Goal: Task Accomplishment & Management: Manage account settings

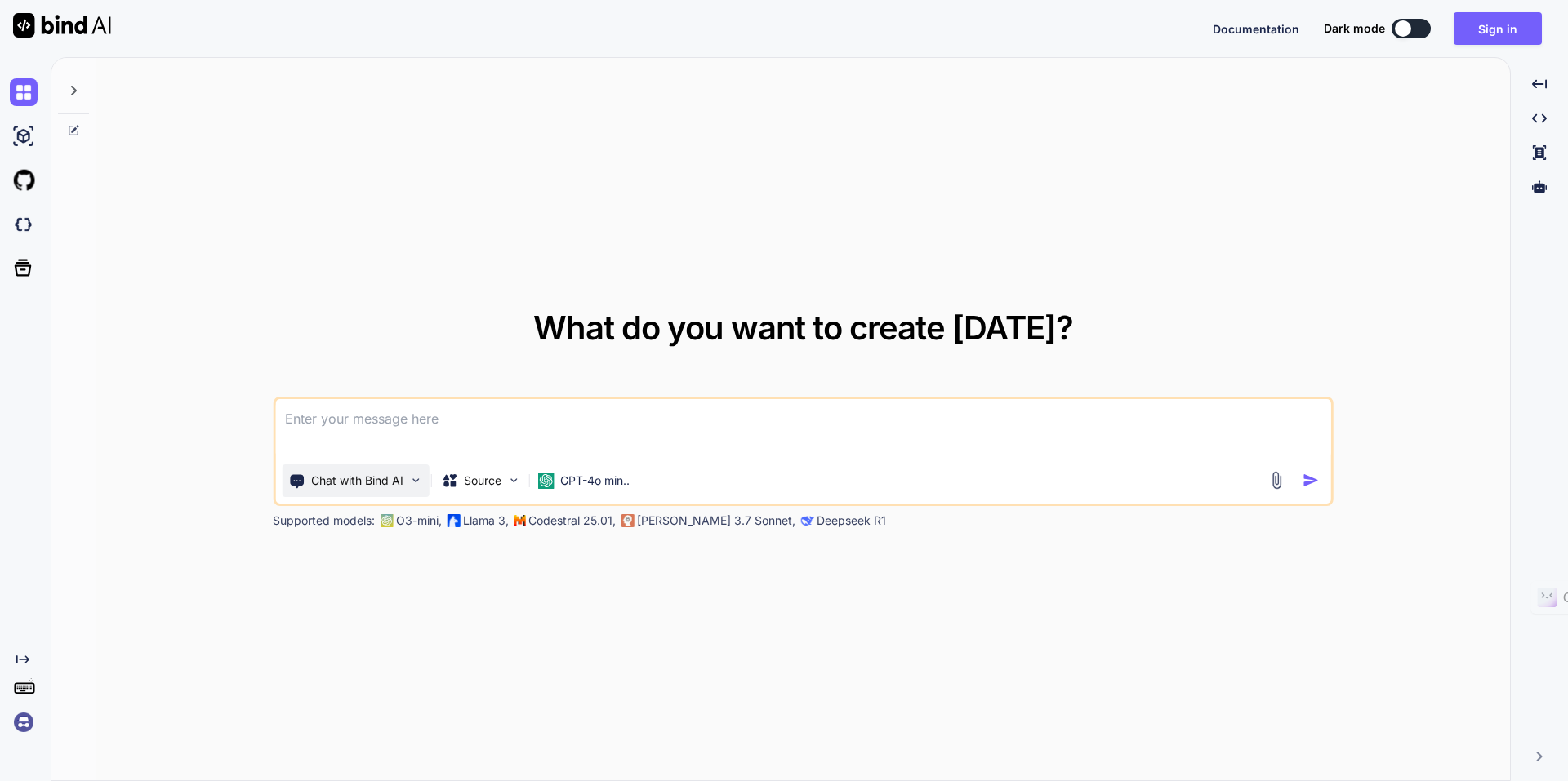
click at [396, 482] on p "Chat with Bind AI" at bounding box center [357, 481] width 93 height 17
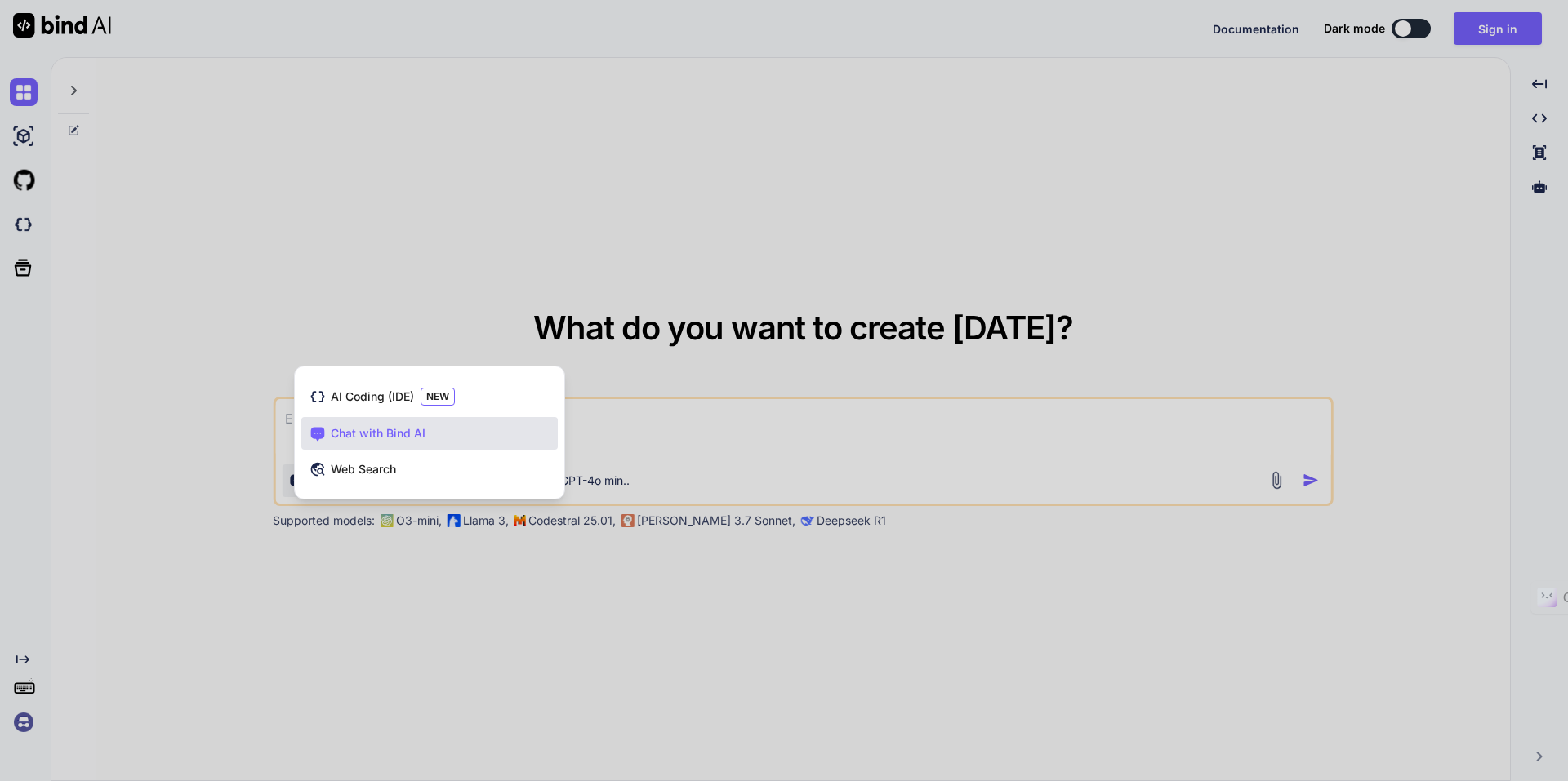
click at [173, 507] on div at bounding box center [784, 390] width 1568 height 781
type textarea "x"
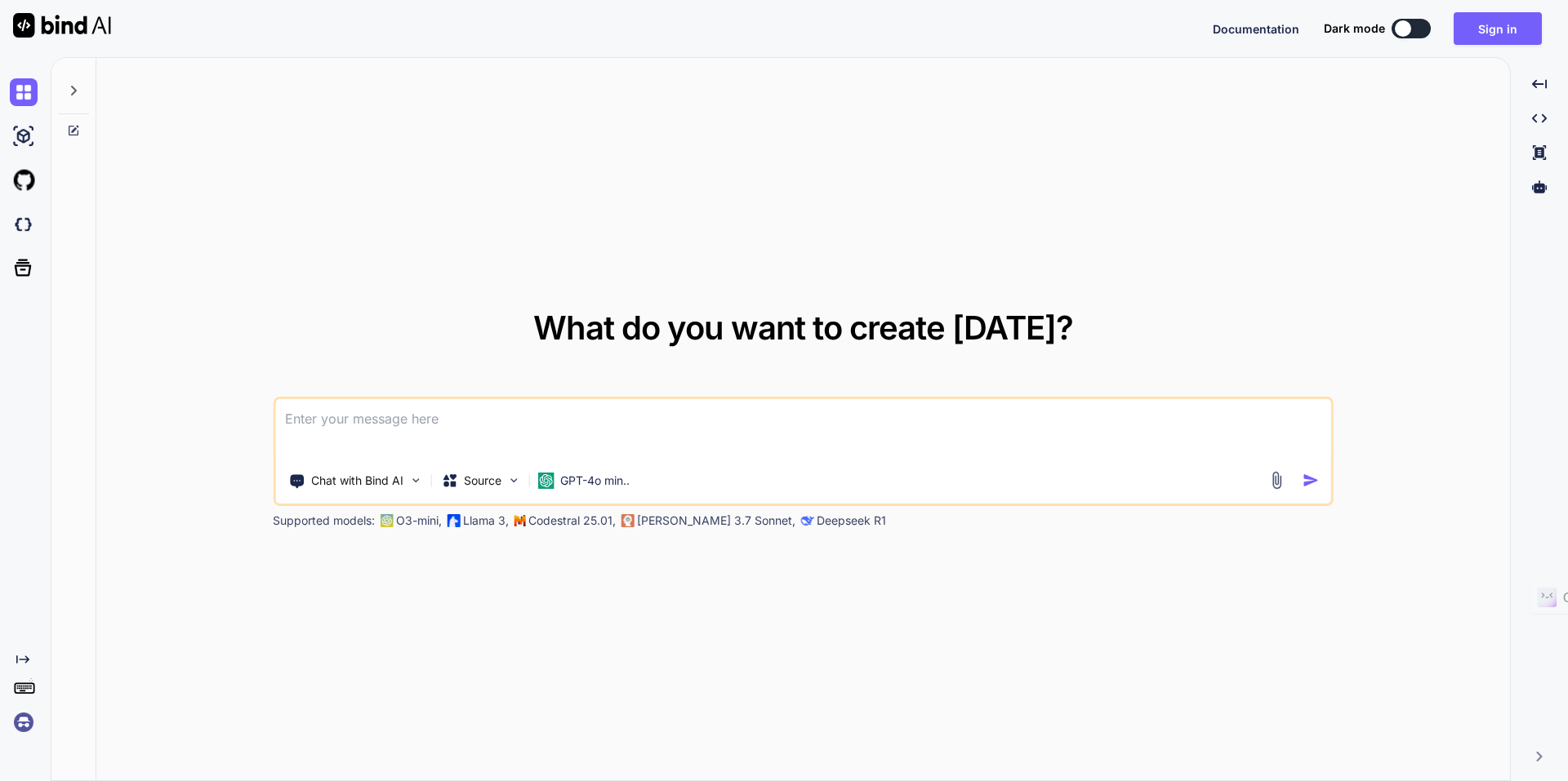
click at [14, 722] on img at bounding box center [23, 722] width 28 height 28
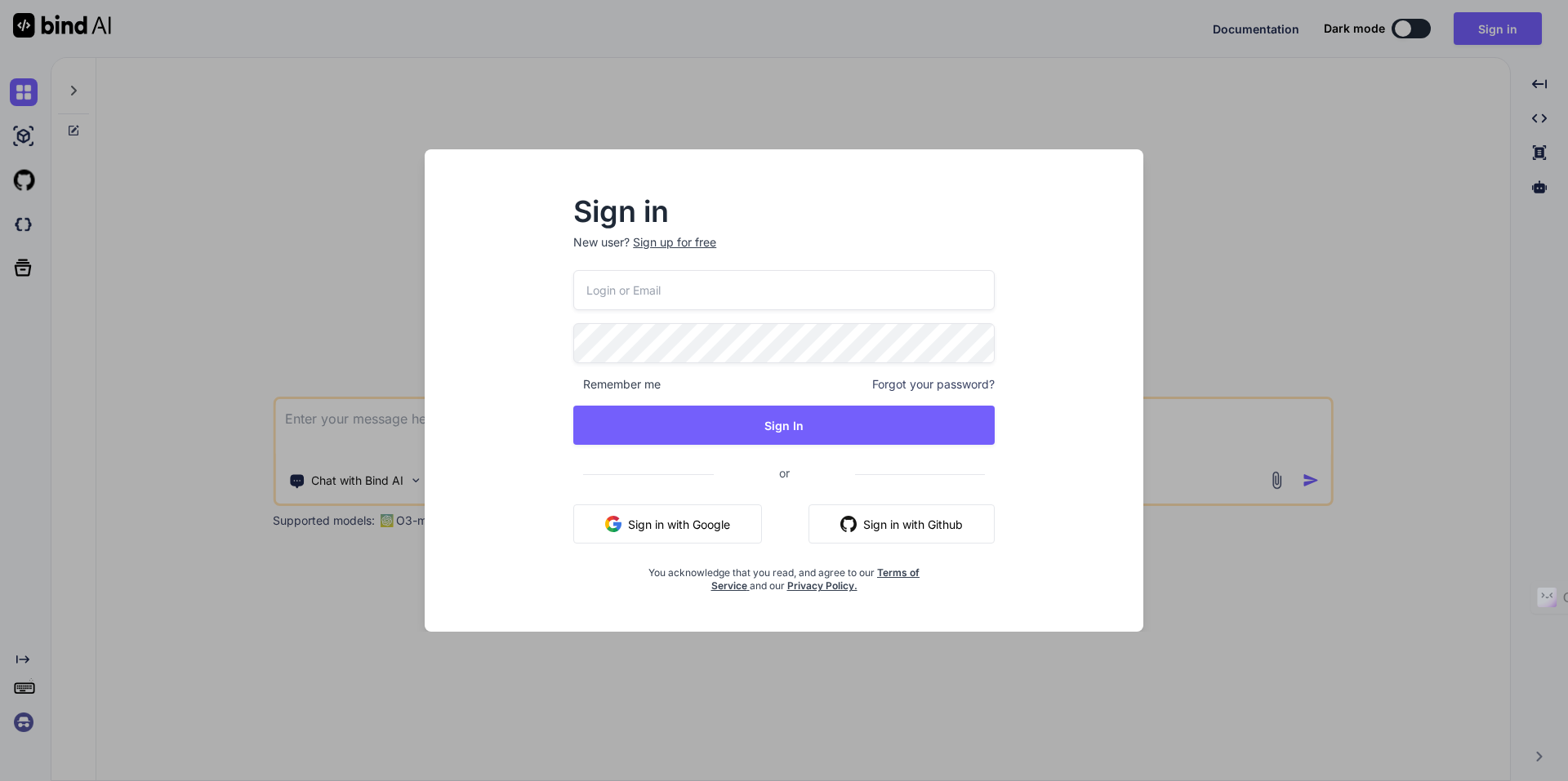
type input "collaroaniello@outlook.it"
click at [675, 534] on button "Sign in with Google" at bounding box center [668, 524] width 189 height 39
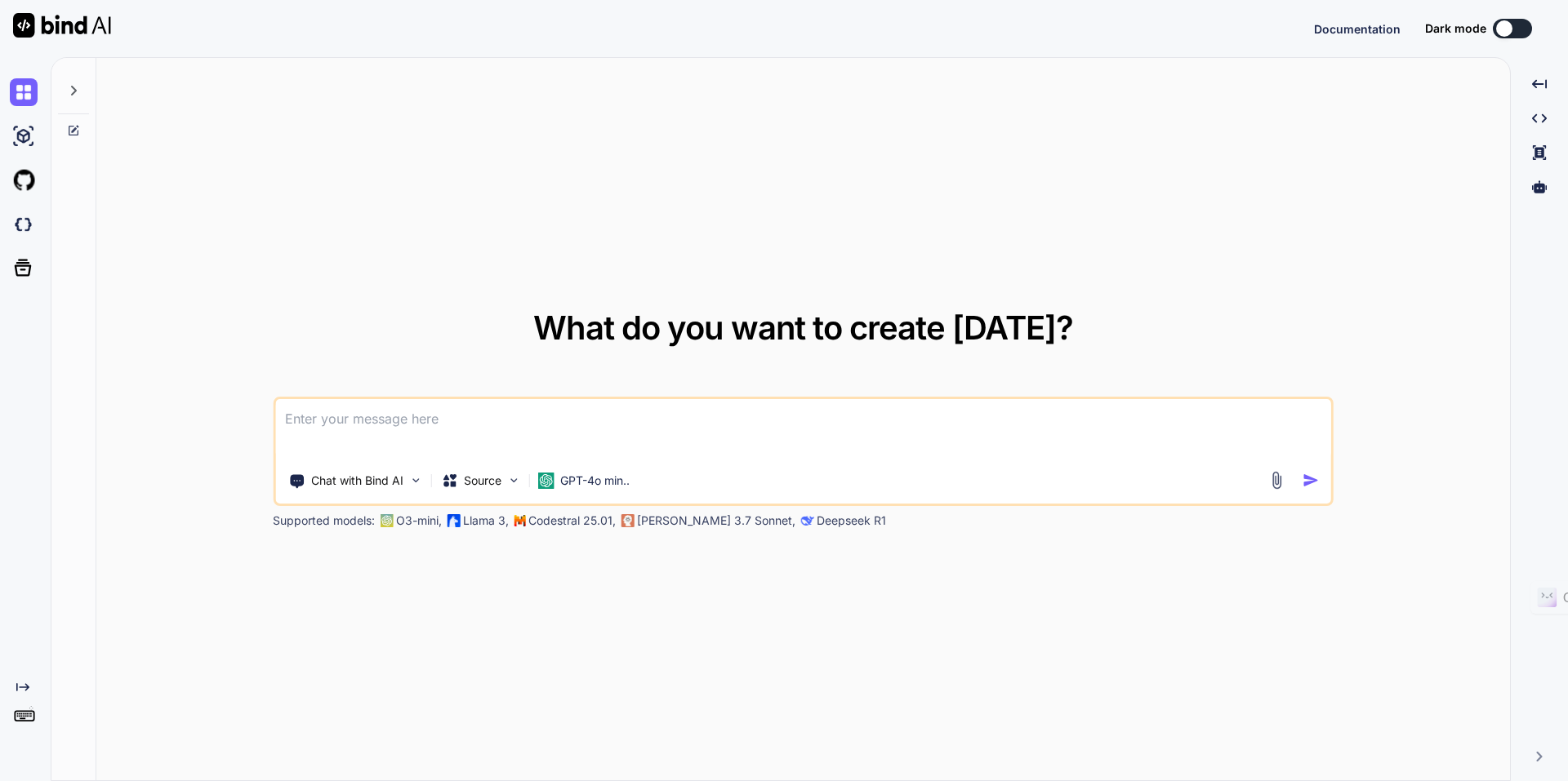
click at [25, 27] on img at bounding box center [62, 25] width 98 height 24
click at [17, 281] on div at bounding box center [27, 267] width 34 height 43
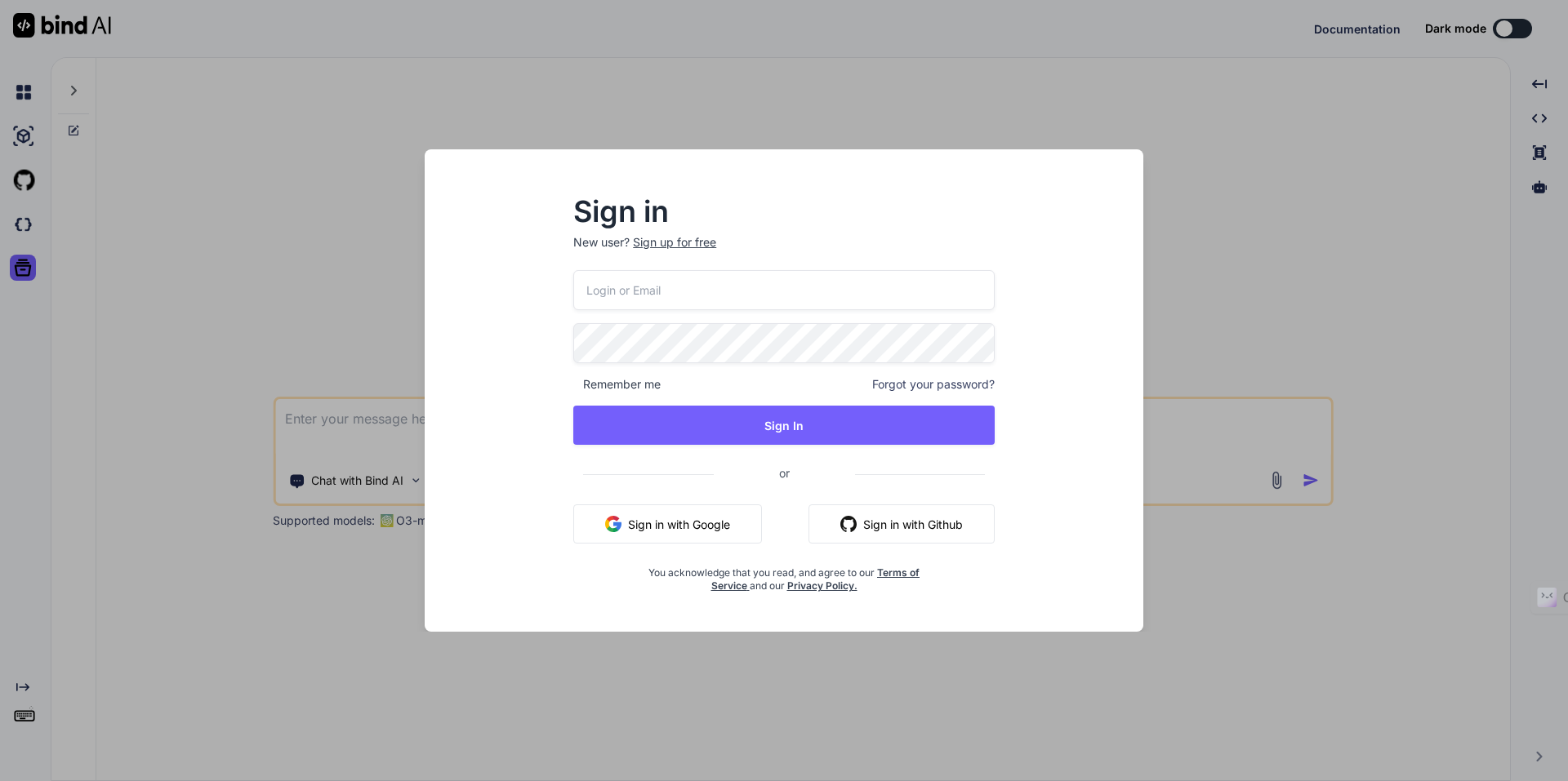
click at [698, 533] on button "Sign in with Google" at bounding box center [668, 524] width 189 height 39
click at [700, 535] on button "Sign in with Google" at bounding box center [668, 524] width 189 height 39
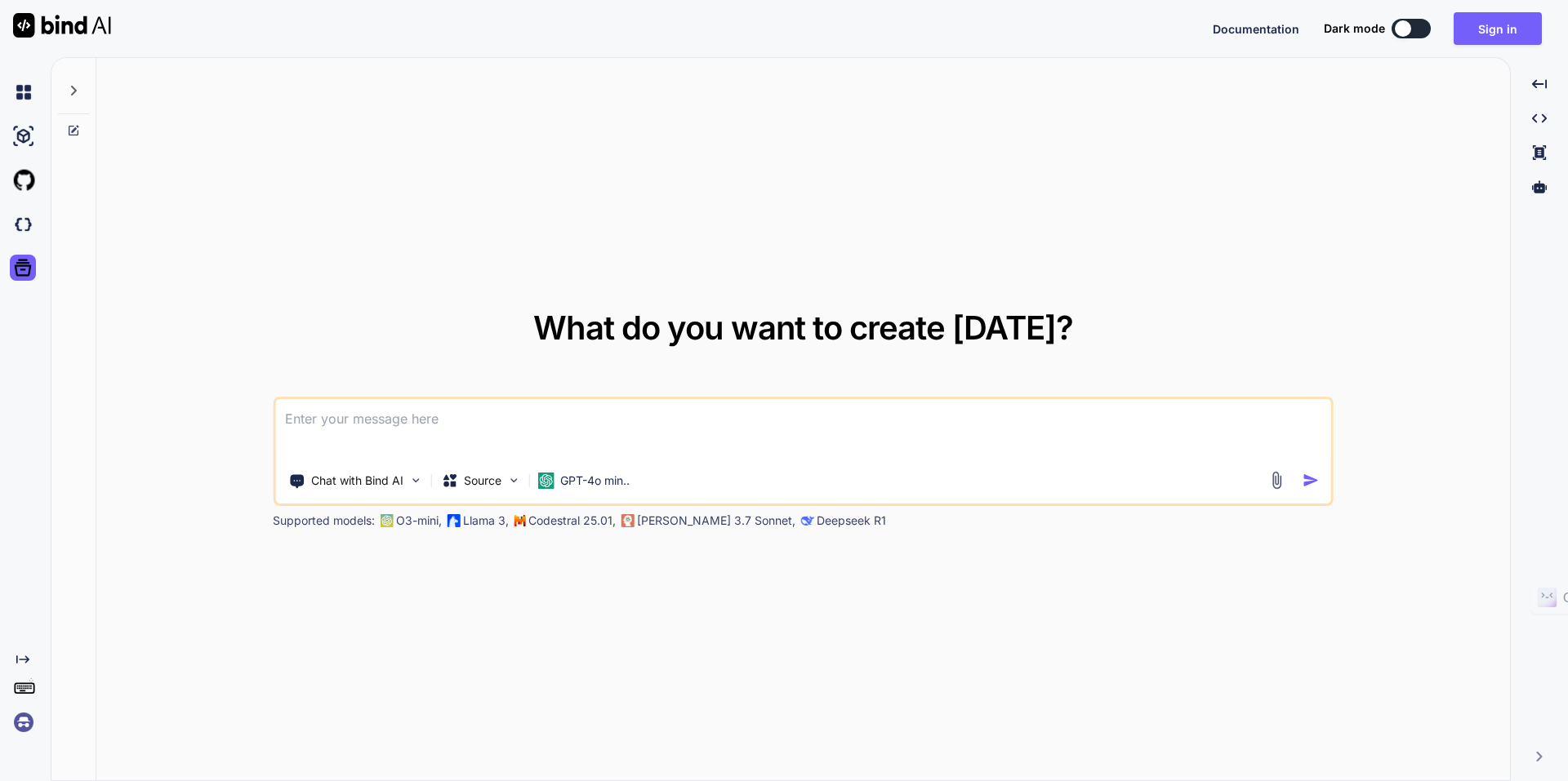
click at [22, 725] on img at bounding box center [23, 722] width 28 height 28
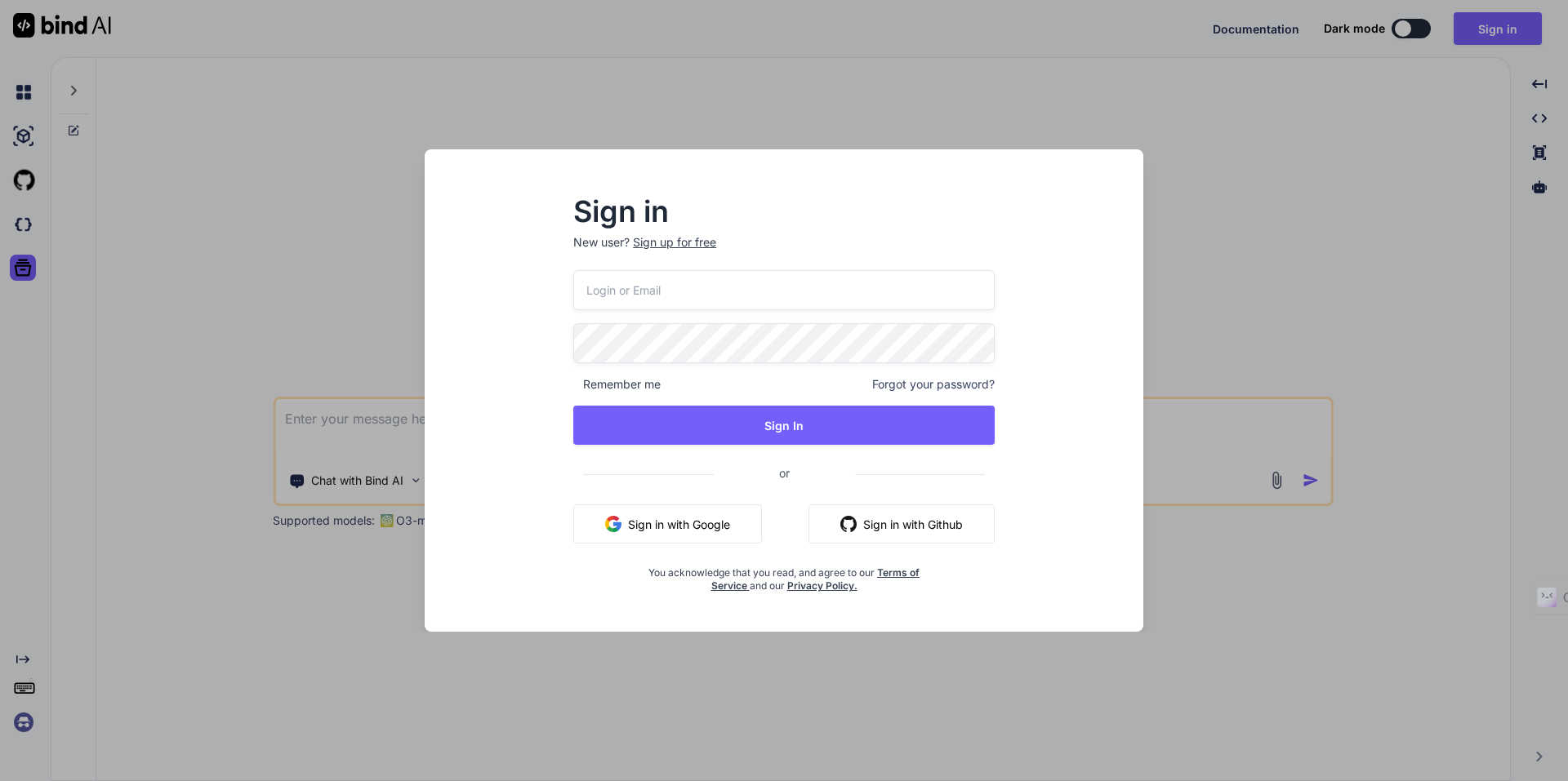
click at [712, 532] on button "Sign in with Google" at bounding box center [668, 524] width 189 height 39
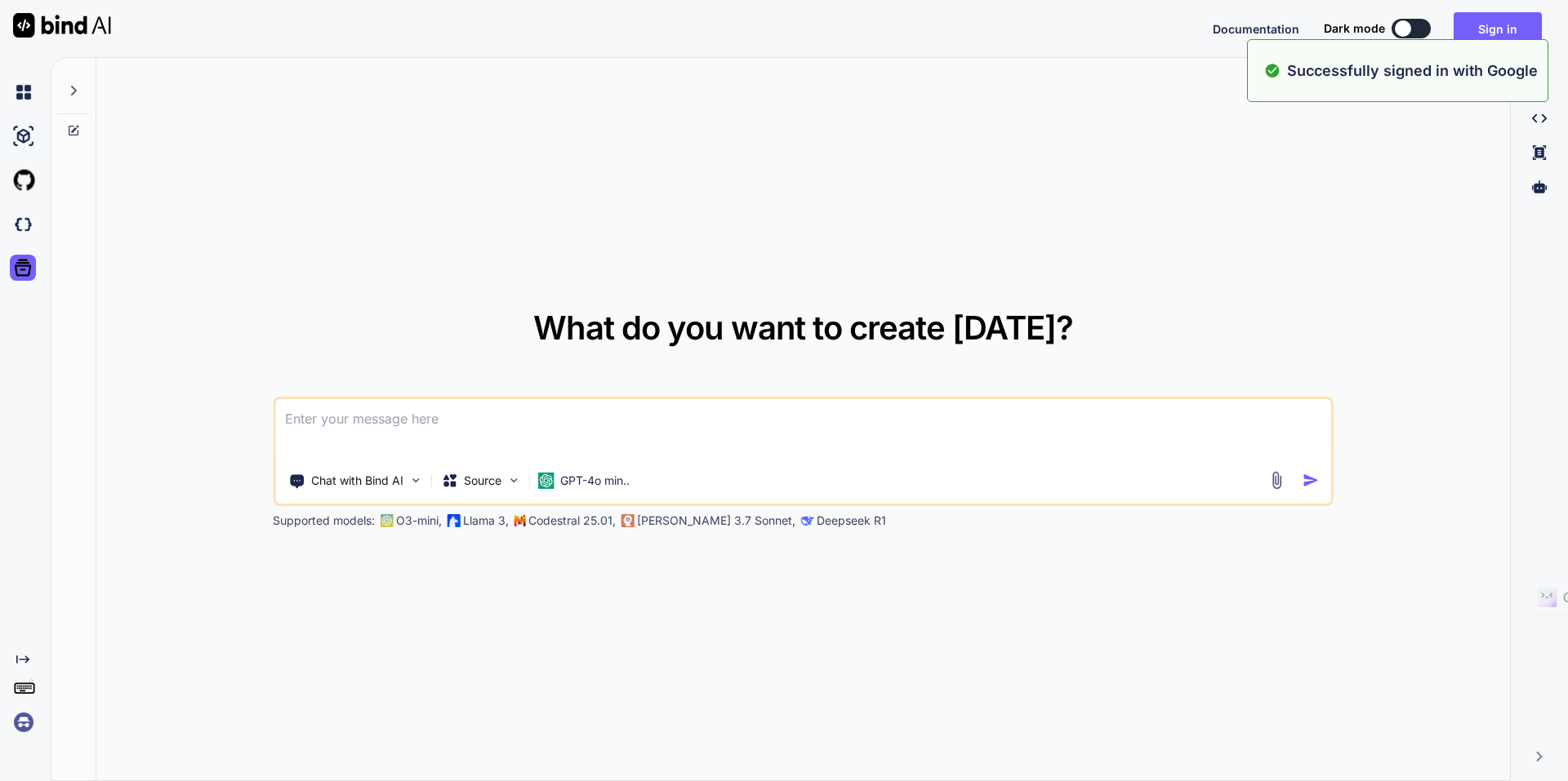
click at [19, 724] on img at bounding box center [23, 722] width 28 height 28
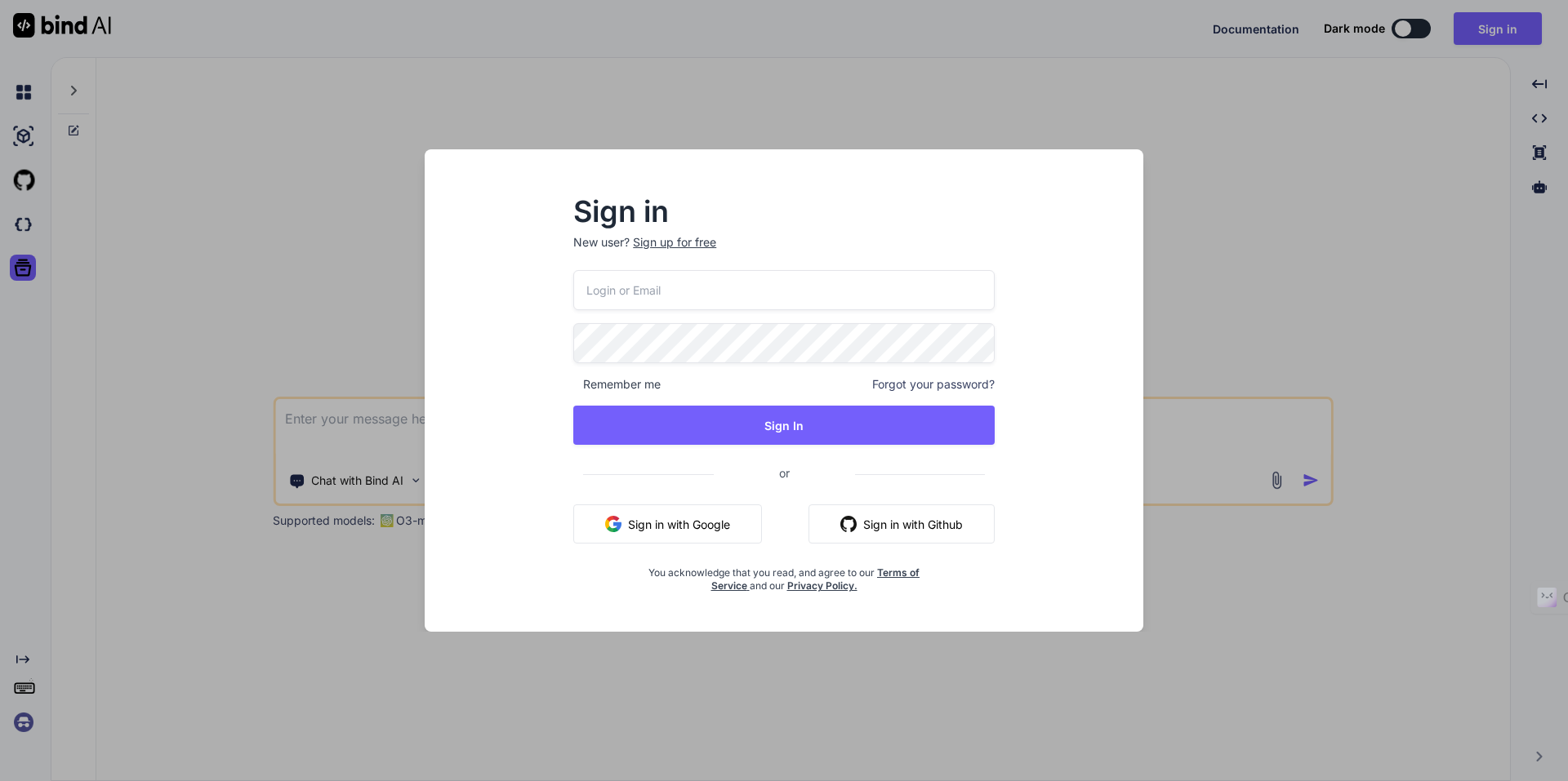
click at [959, 86] on div "Sign in New user? Sign up for free Remember me Forgot your password? Sign In or…" at bounding box center [784, 390] width 1568 height 781
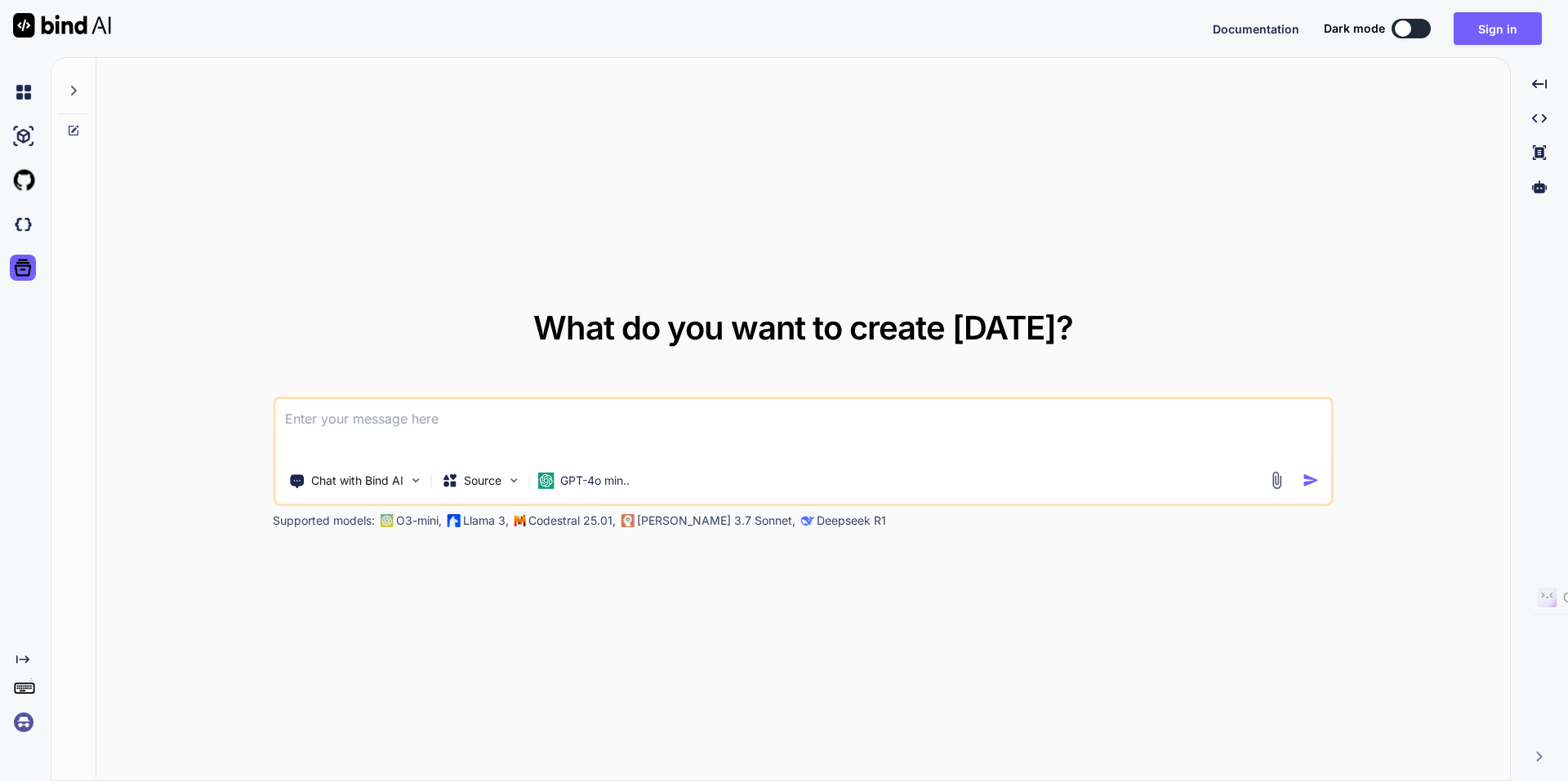
click at [17, 723] on img at bounding box center [23, 722] width 28 height 28
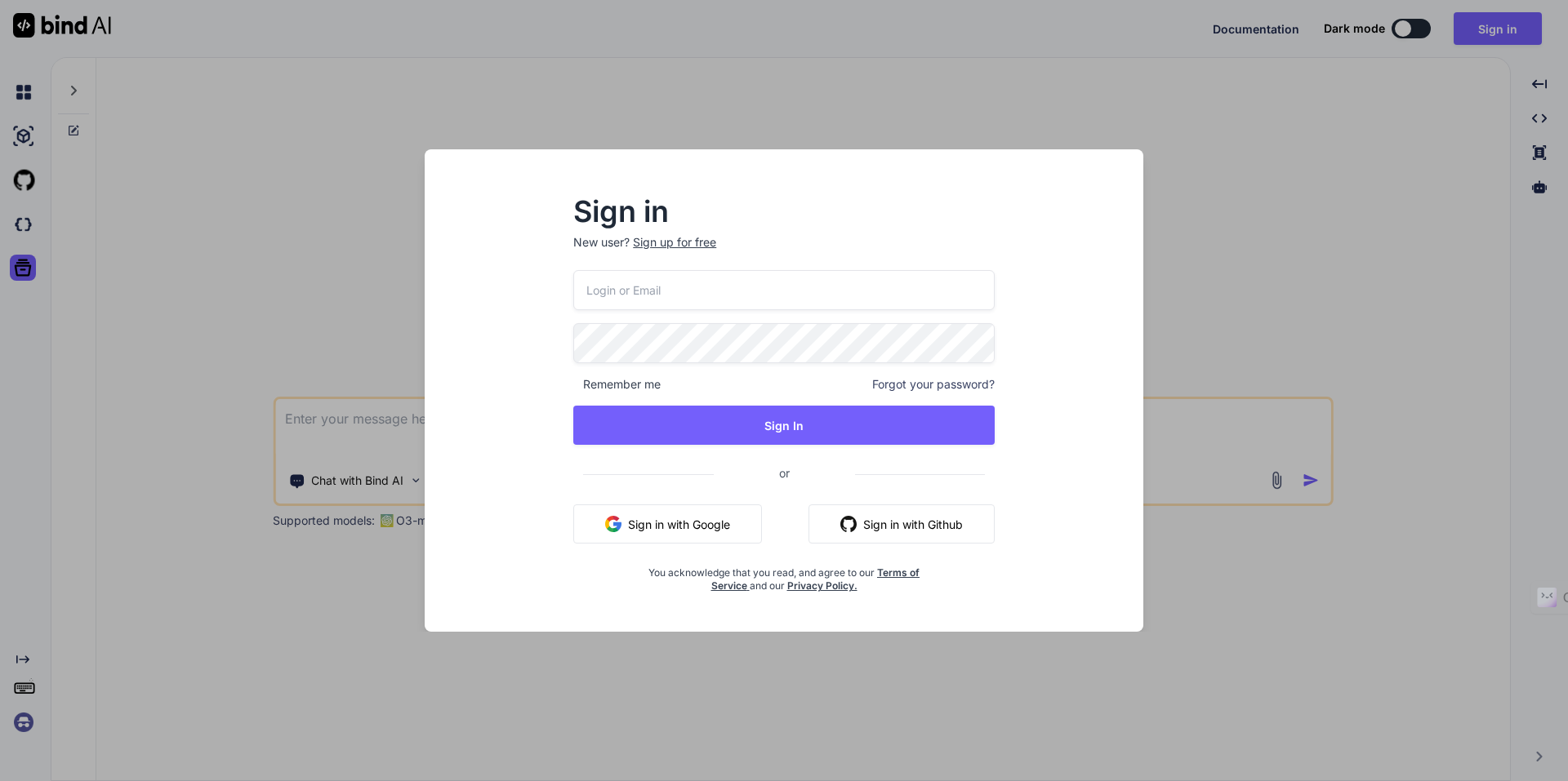
click at [702, 522] on button "Sign in with Google" at bounding box center [668, 524] width 189 height 39
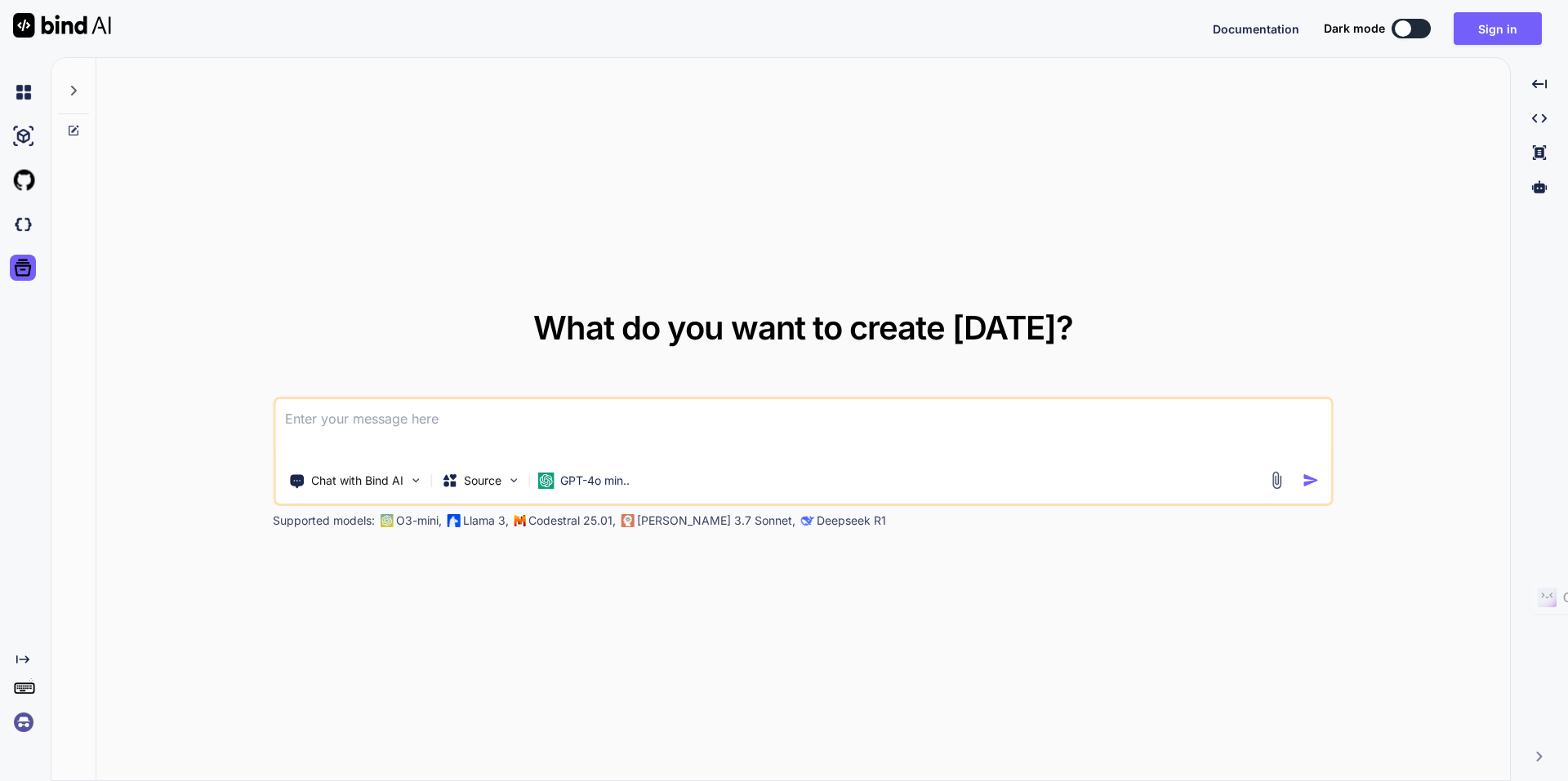
click at [28, 723] on img at bounding box center [23, 722] width 28 height 28
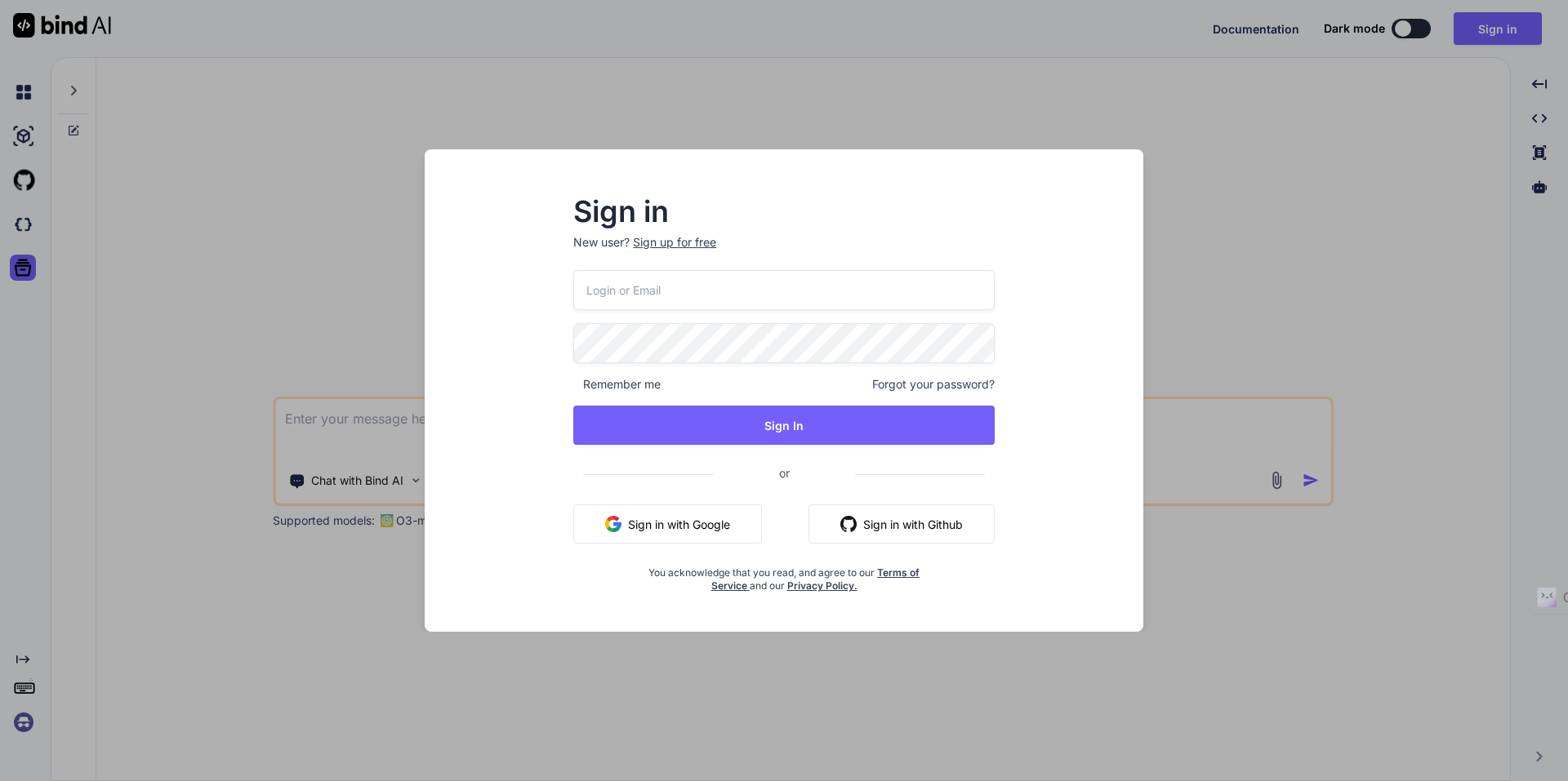
click at [743, 531] on button "Sign in with Google" at bounding box center [668, 524] width 189 height 39
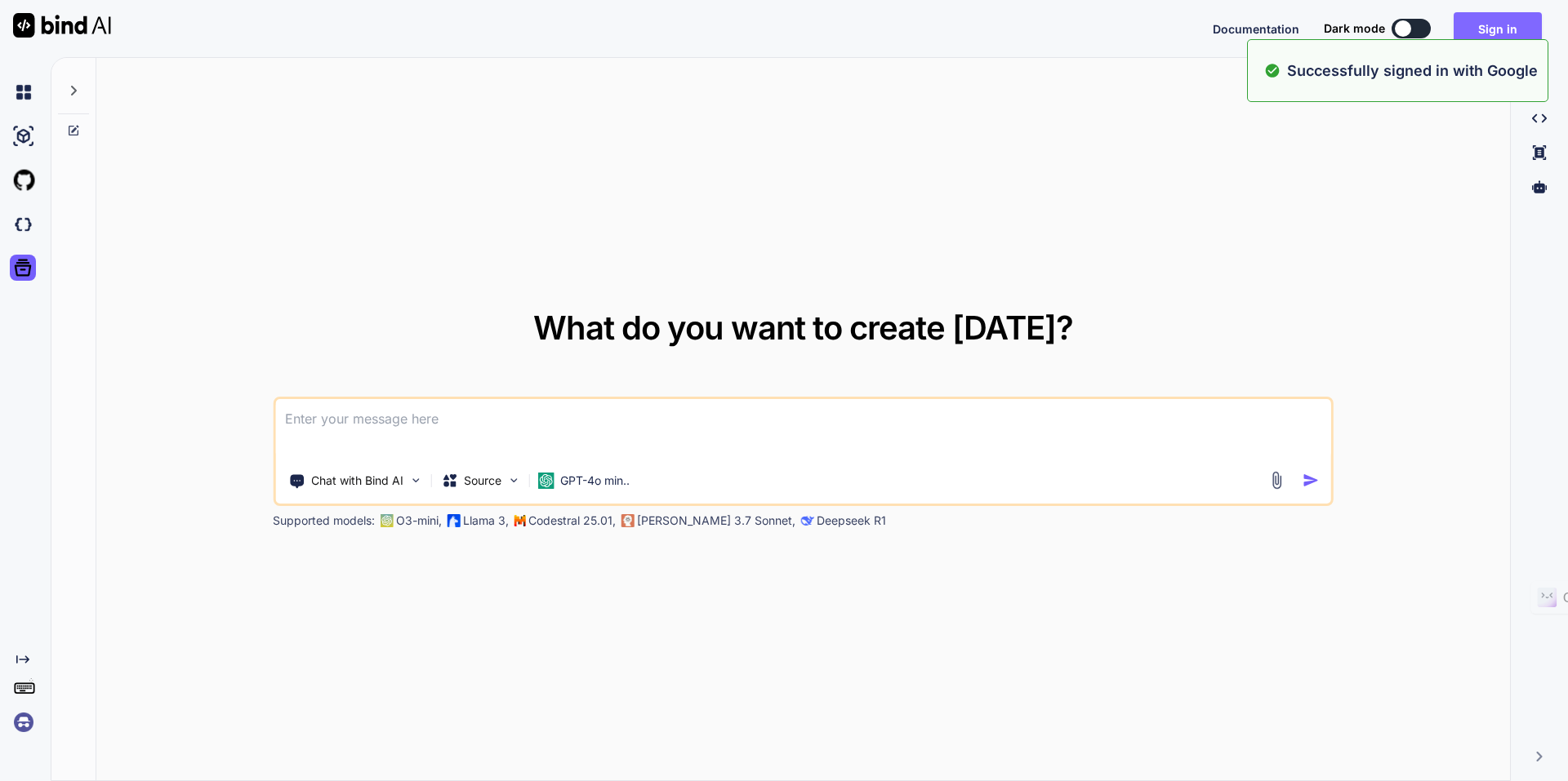
click at [1460, 23] on button "Sign in" at bounding box center [1498, 28] width 89 height 33
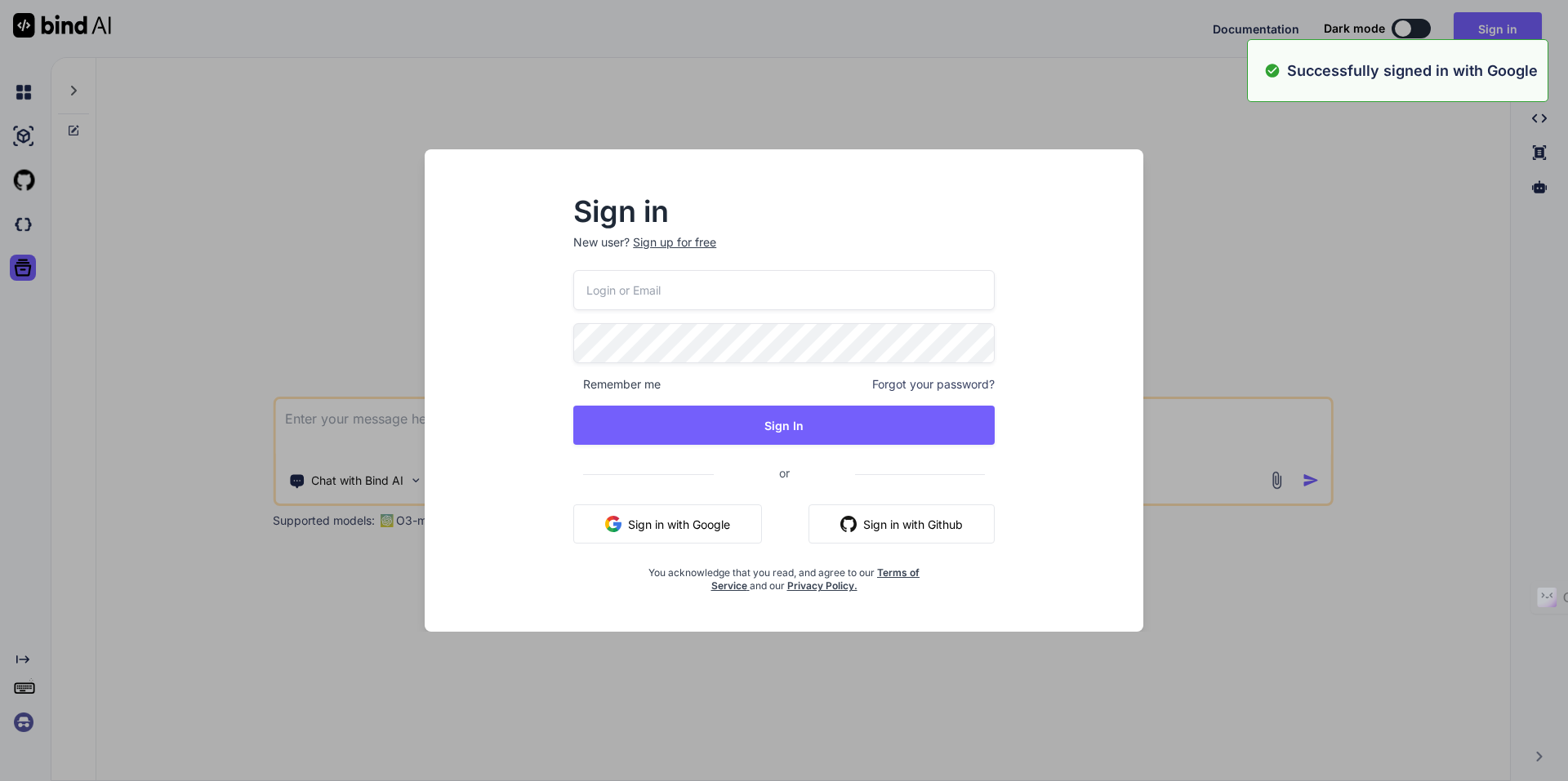
click at [700, 535] on button "Sign in with Google" at bounding box center [668, 524] width 189 height 39
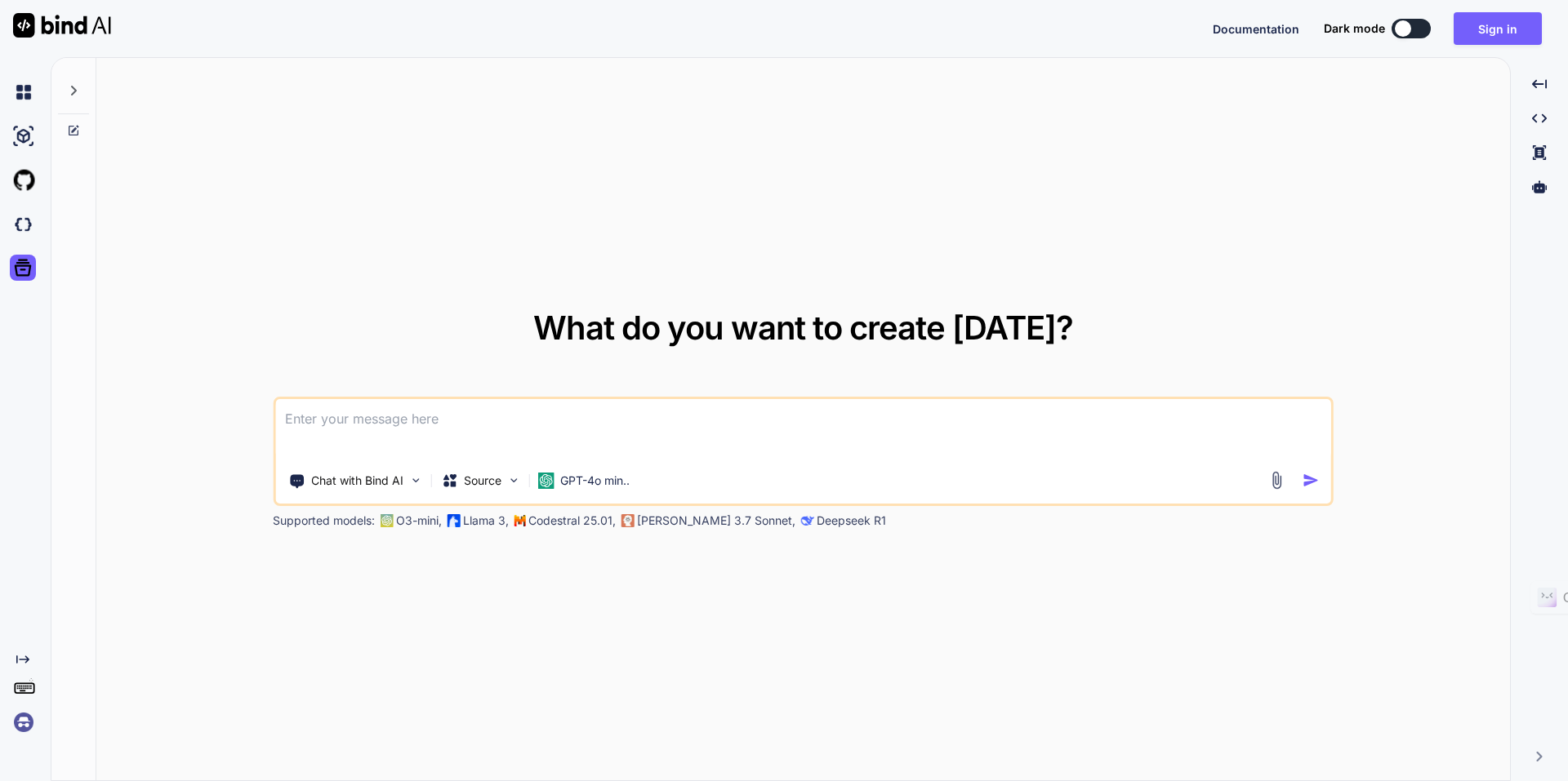
type textarea "x"
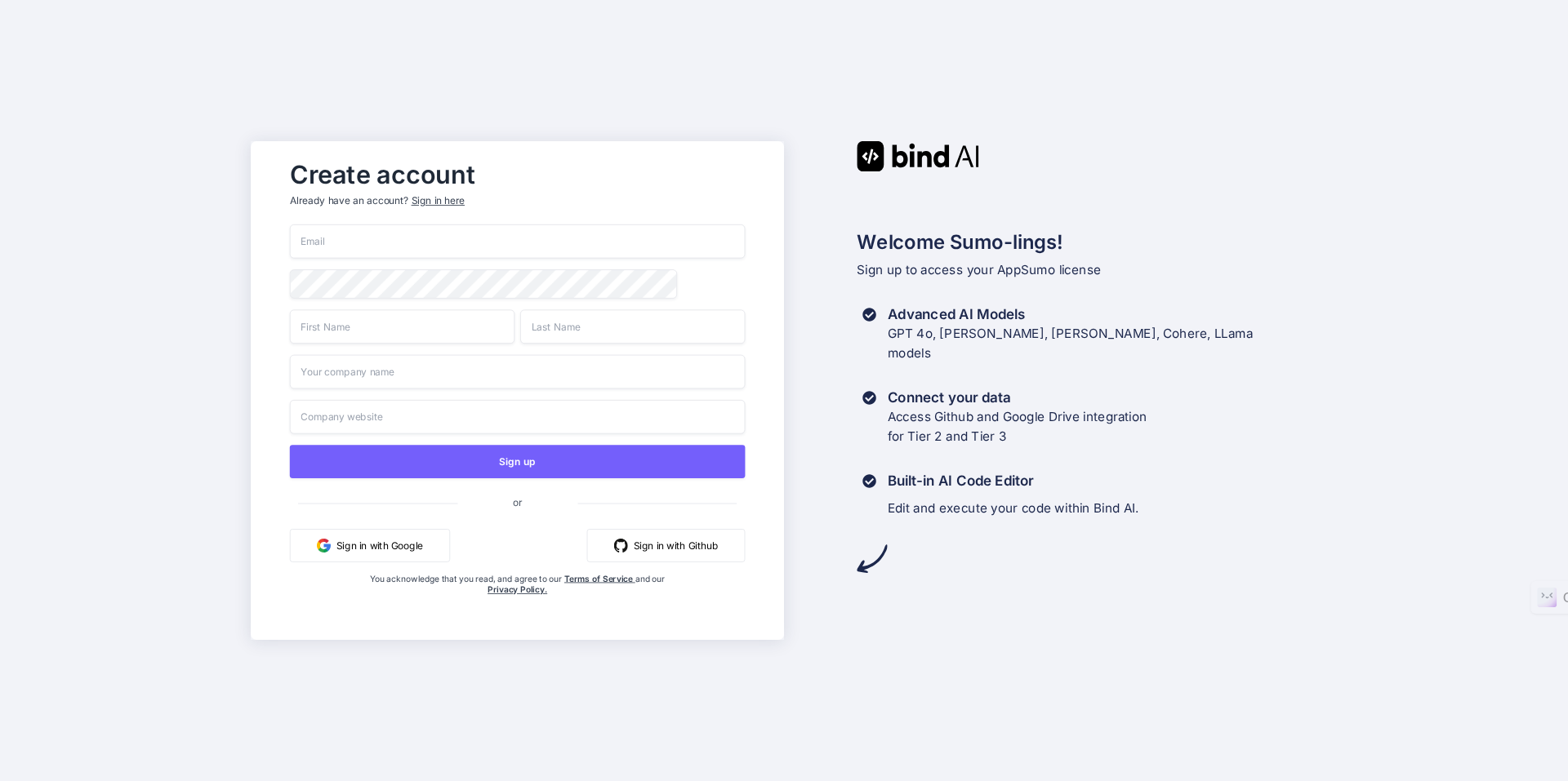
click at [426, 557] on button "Sign in with Google" at bounding box center [370, 546] width 160 height 33
click at [548, 244] on input "email" at bounding box center [518, 241] width 456 height 34
click at [453, 202] on div "Create account Already have an account? Sign in here" at bounding box center [518, 189] width 456 height 72
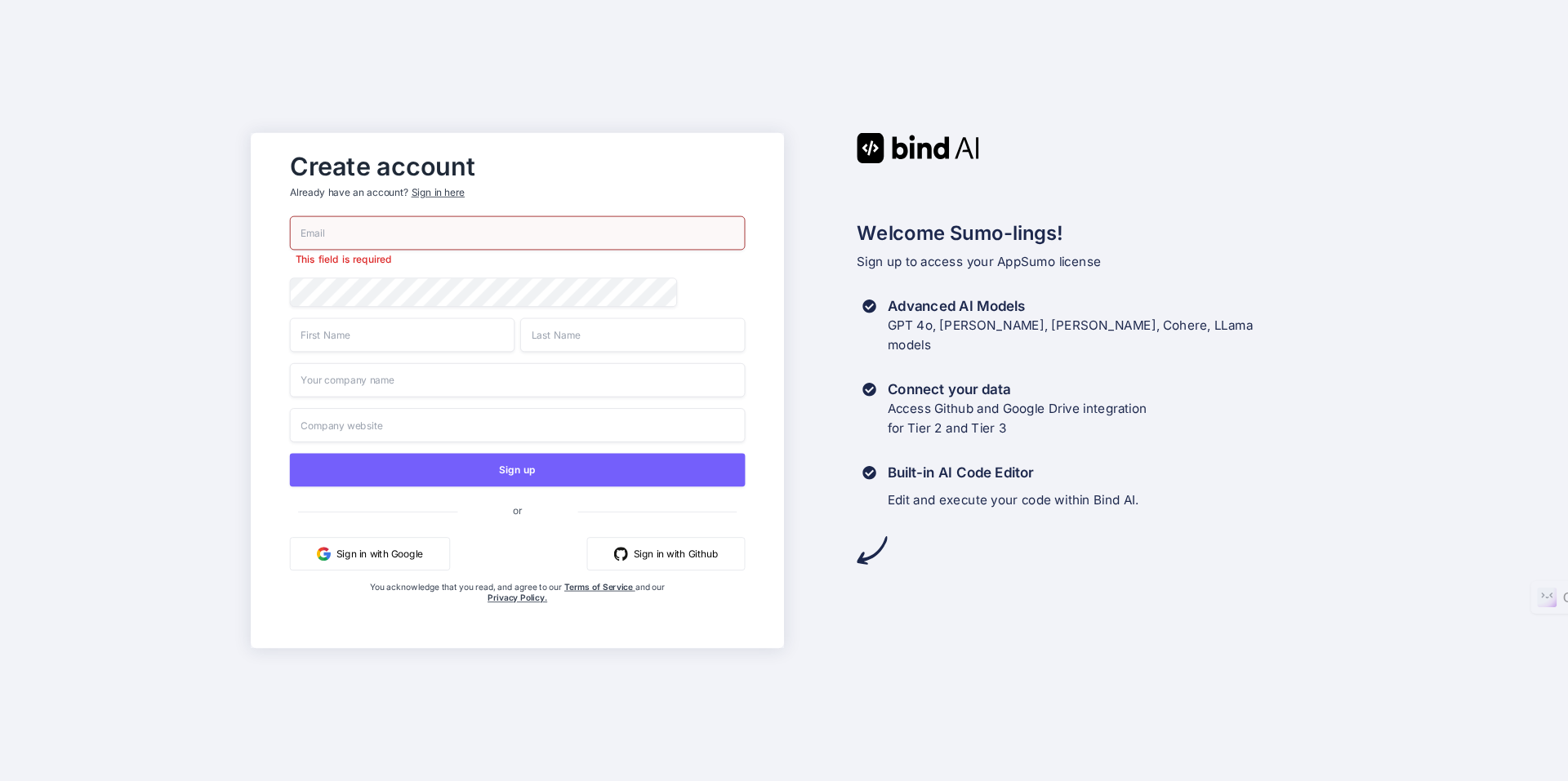
click at [453, 194] on div "Sign in here" at bounding box center [438, 192] width 53 height 14
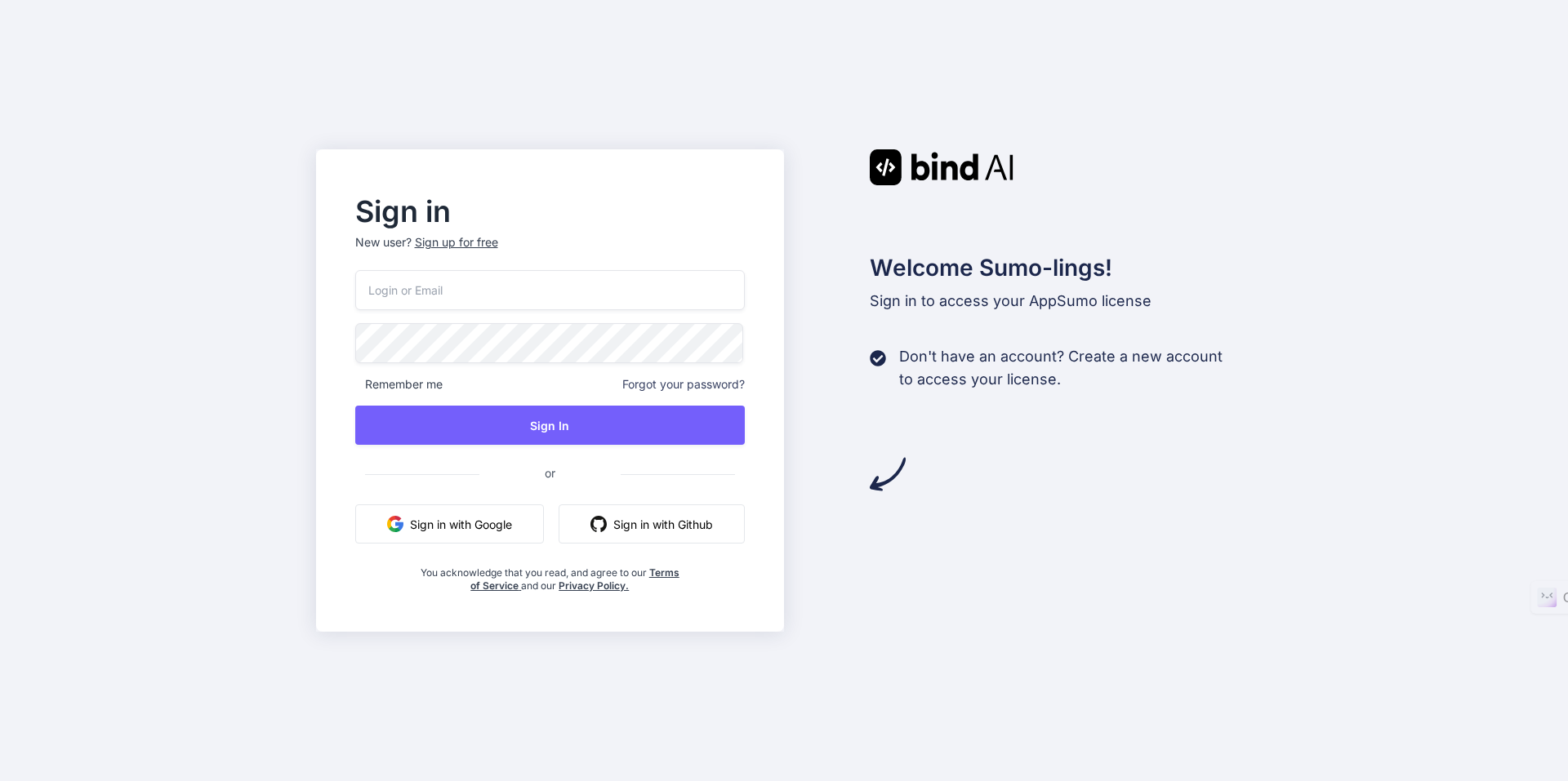
click at [507, 531] on button "Sign in with Google" at bounding box center [450, 524] width 189 height 39
click at [604, 290] on input "email" at bounding box center [551, 290] width 391 height 40
type input "collaronello@gmail.com"
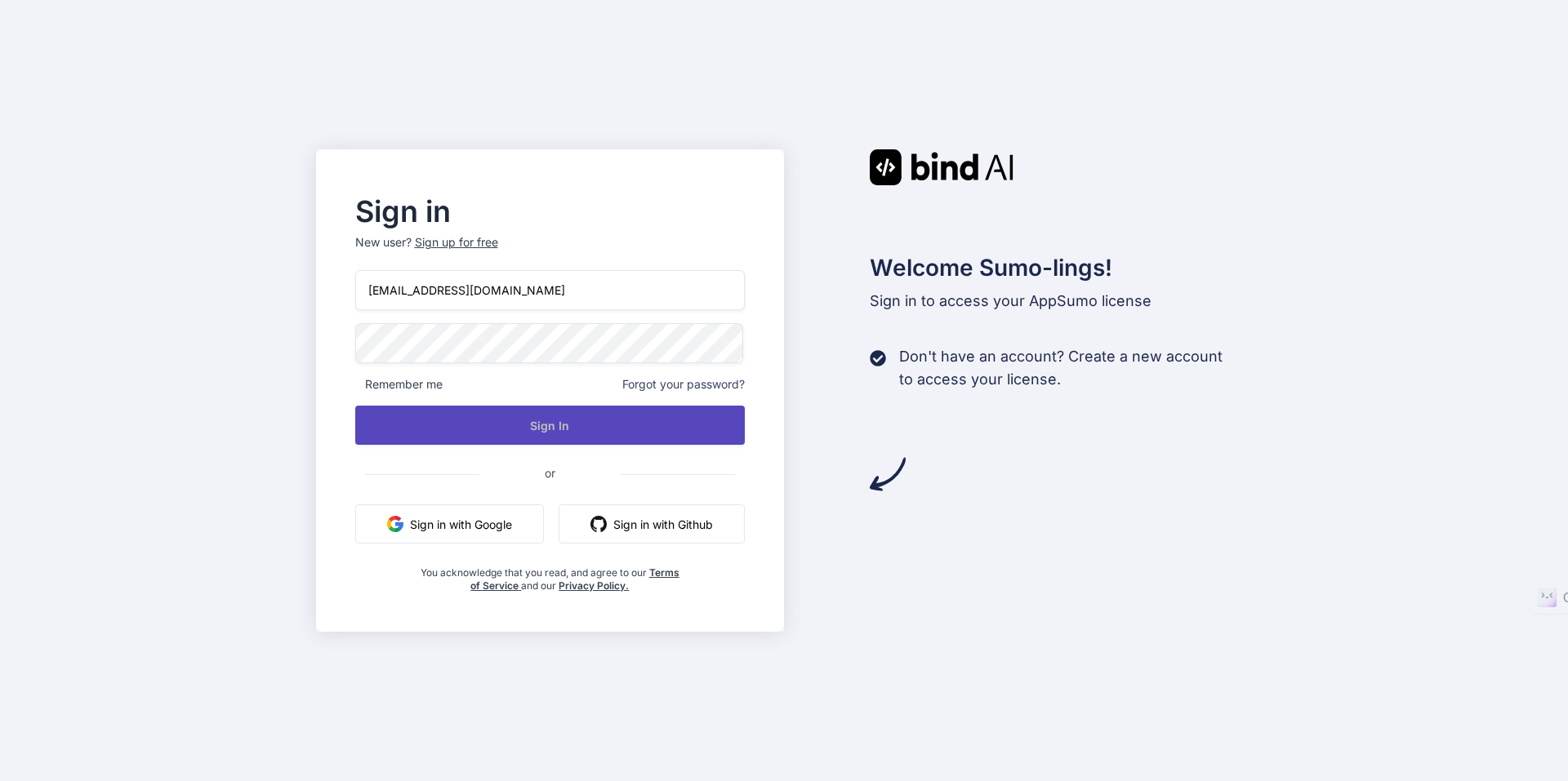
click at [644, 440] on button "Sign In" at bounding box center [551, 425] width 391 height 39
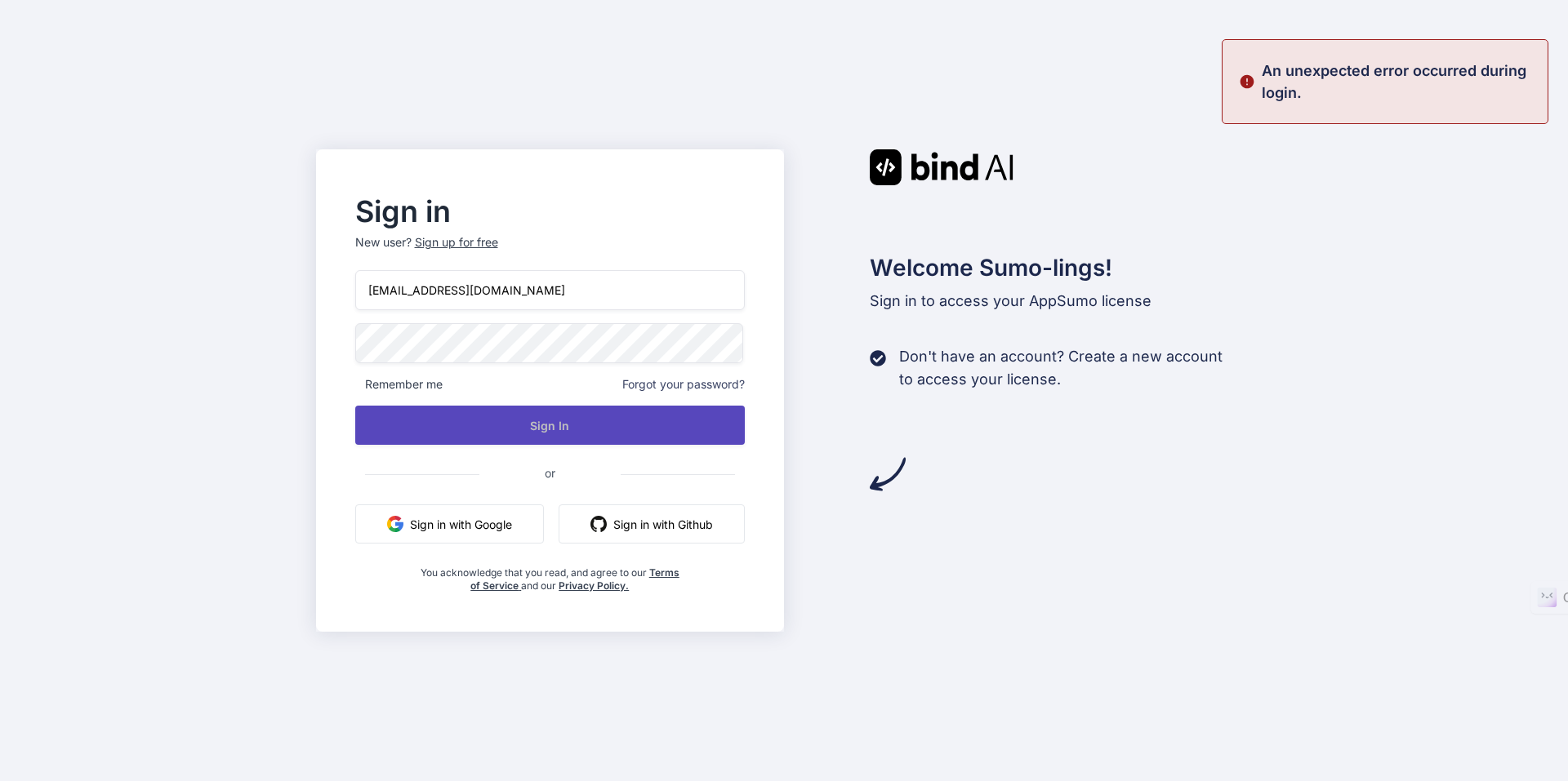
click at [643, 440] on button "Sign In" at bounding box center [551, 425] width 391 height 39
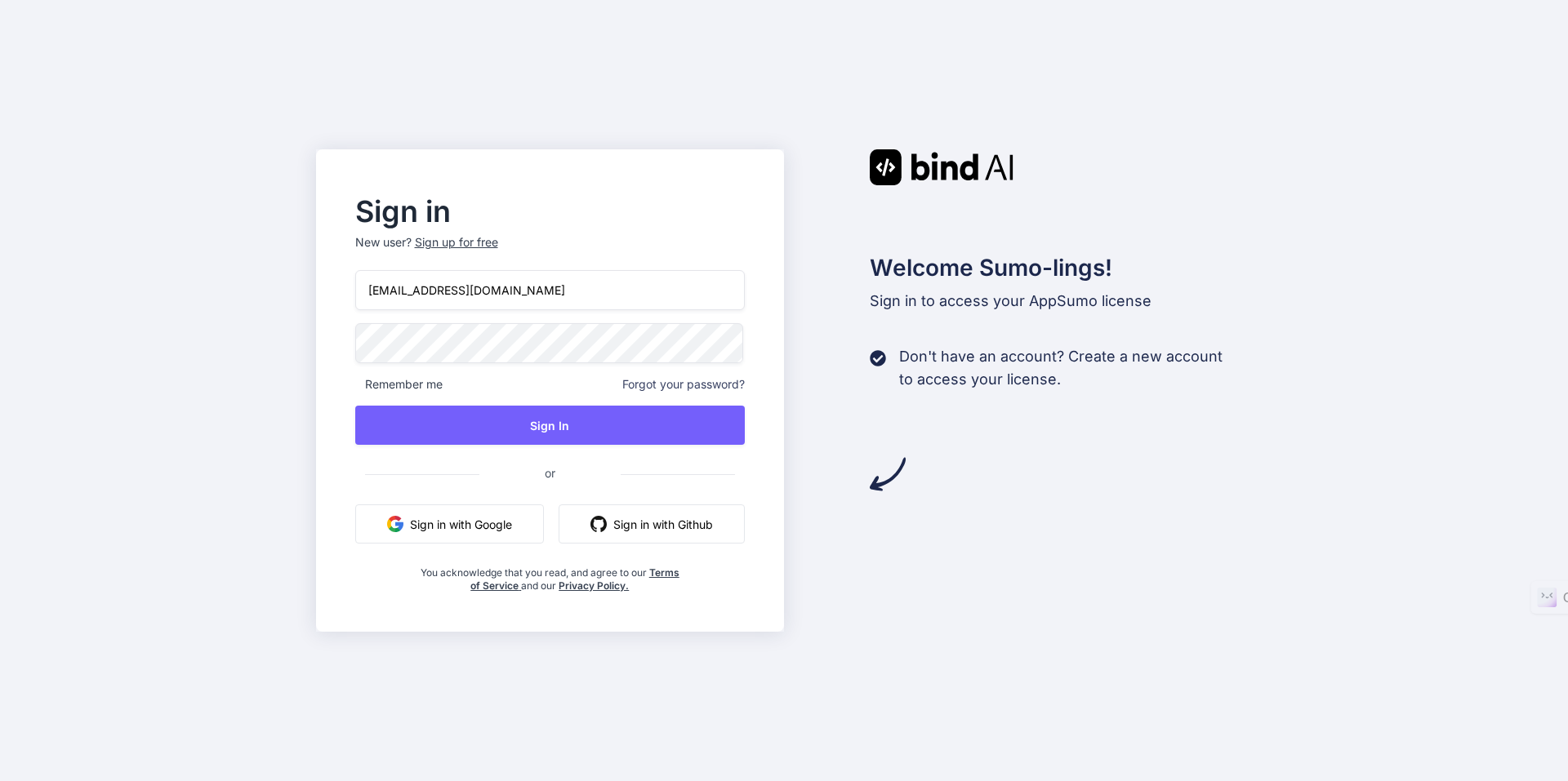
click at [637, 384] on span "Forgot your password?" at bounding box center [683, 385] width 123 height 17
